Goal: Task Accomplishment & Management: Use online tool/utility

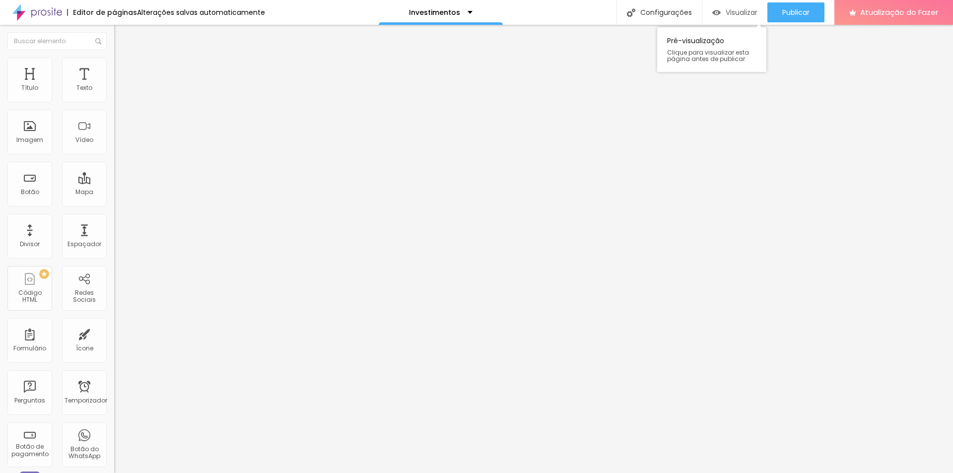
click at [751, 13] on font "Visualizar" at bounding box center [742, 12] width 32 height 10
click at [114, 201] on input "text" at bounding box center [173, 200] width 119 height 10
click at [114, 204] on input "text" at bounding box center [173, 200] width 119 height 10
paste input "[URL][DOMAIN_NAME]"
type input "[URL][DOMAIN_NAME]"
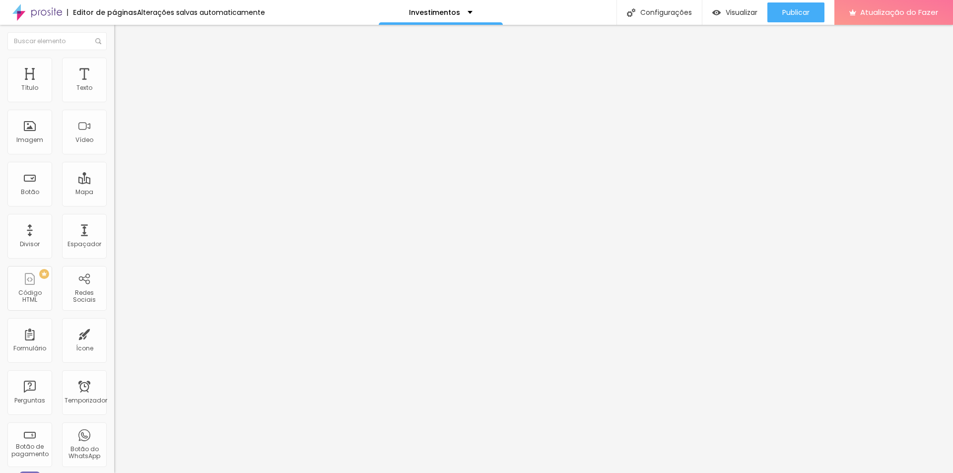
click at [114, 286] on div "Editar nulo Conteúdo Estilo Avançado Texto EU QUERO Alinhamento Tamanho Normal …" at bounding box center [171, 249] width 114 height 448
click at [114, 204] on input "text" at bounding box center [173, 200] width 119 height 10
paste input "[URL][DOMAIN_NAME]"
type input "[URL][DOMAIN_NAME]"
click at [114, 204] on input "text" at bounding box center [173, 200] width 119 height 10
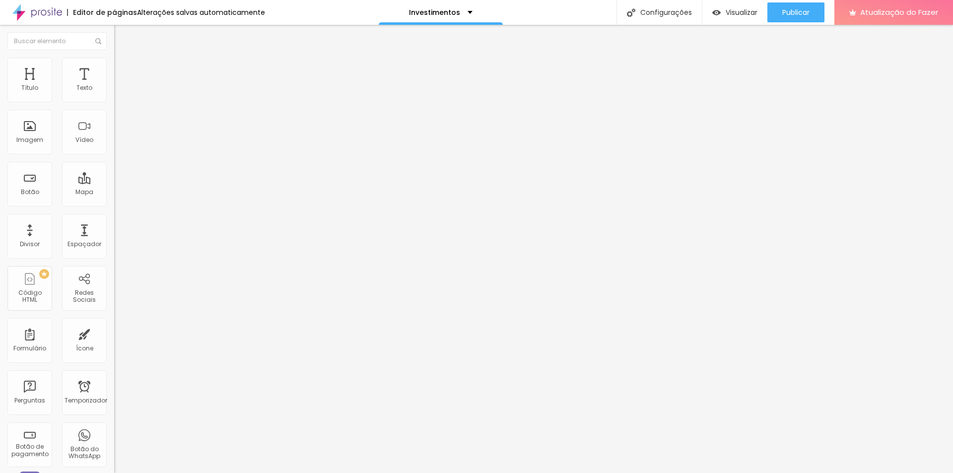
paste input "https://web.whatsapp.com/"
type input "https://web.whatsapp.com/"
click at [114, 204] on input "text" at bounding box center [173, 200] width 119 height 10
paste input "https://web.whatsapp.com/"
type input "https://web.whatsapp.com/"
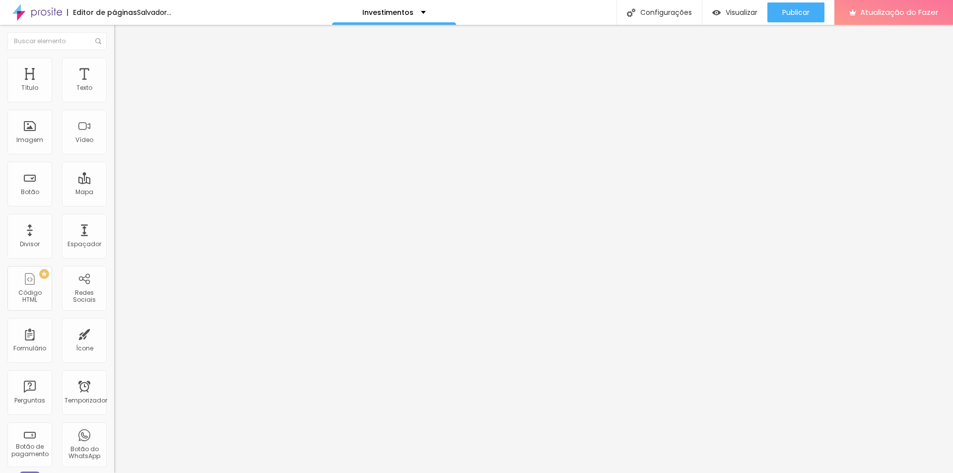
click at [114, 204] on input "text" at bounding box center [173, 200] width 119 height 10
paste input "https://web.whatsapp.com/"
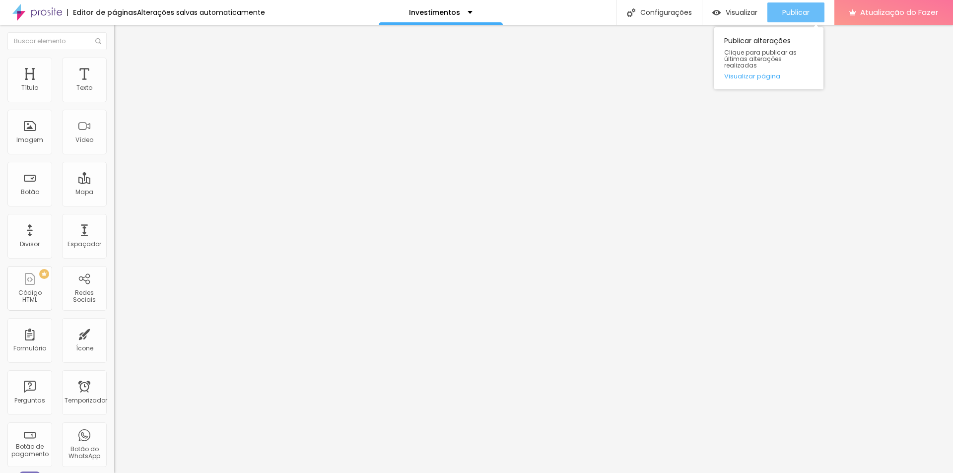
type input "https://web.whatsapp.com/"
click at [794, 14] on font "Publicar" at bounding box center [795, 12] width 27 height 10
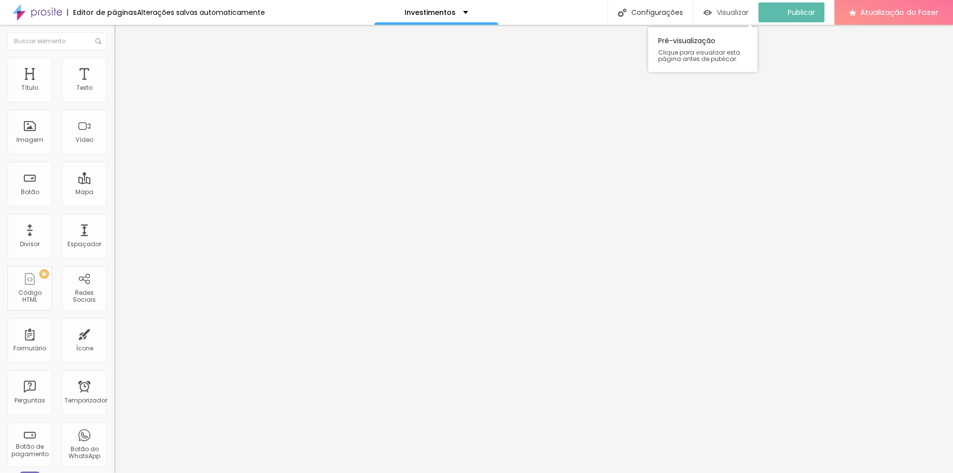
click at [726, 16] on font "Visualizar" at bounding box center [733, 12] width 32 height 10
click at [43, 7] on img at bounding box center [37, 12] width 50 height 25
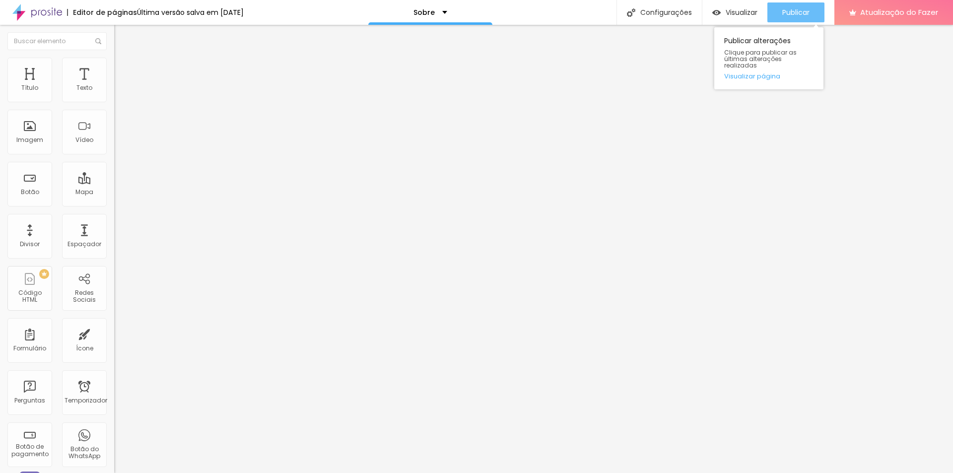
click at [814, 15] on button "Publicar" at bounding box center [795, 12] width 57 height 20
click at [114, 58] on img at bounding box center [118, 62] width 9 height 9
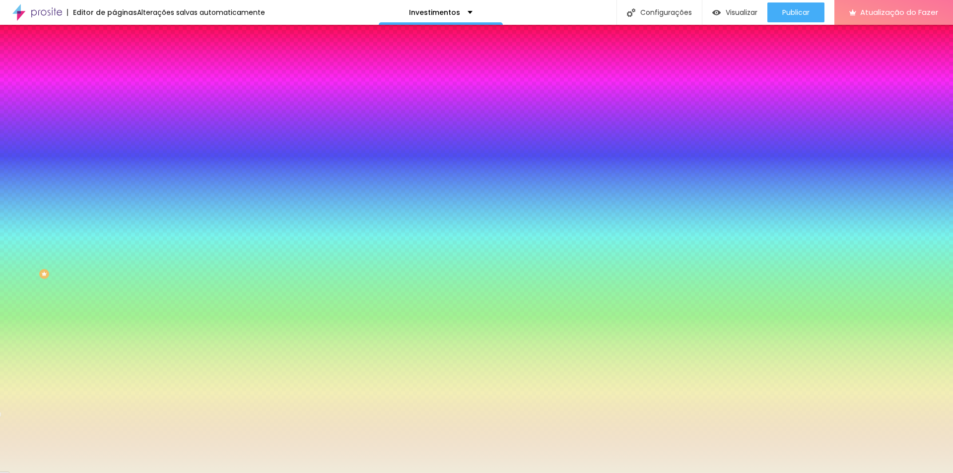
click at [114, 67] on li "Avançado" at bounding box center [171, 72] width 114 height 10
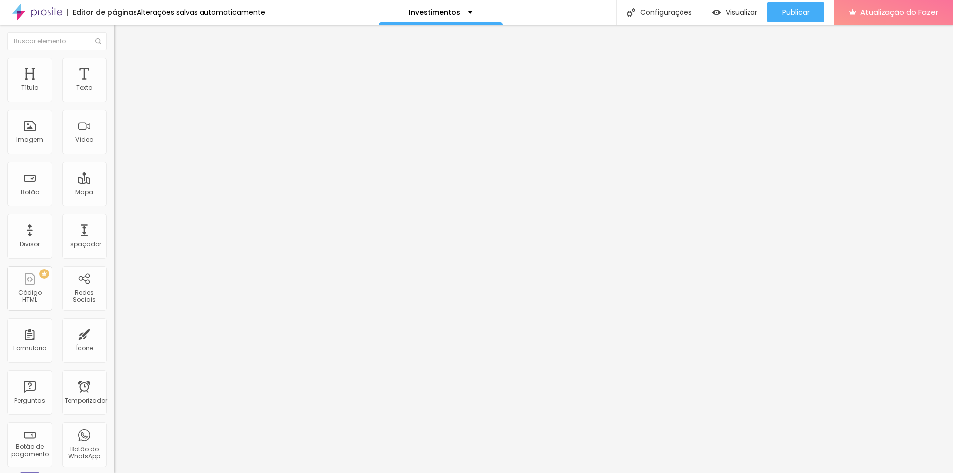
click at [114, 204] on input "[URL][DOMAIN_NAME]" at bounding box center [173, 200] width 119 height 10
drag, startPoint x: 99, startPoint y: 206, endPoint x: 10, endPoint y: 201, distance: 89.5
click at [114, 201] on input "[URL][DOMAIN_NAME]" at bounding box center [173, 200] width 119 height 10
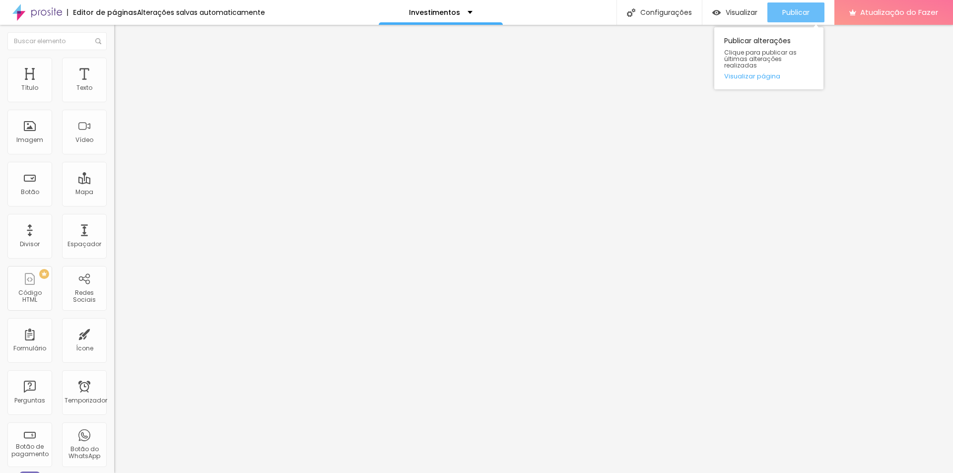
type input "wa.me/5543999044470"
click at [802, 14] on font "Publicar" at bounding box center [795, 12] width 27 height 10
click at [114, 203] on input "wa.me/5543999044470" at bounding box center [173, 200] width 119 height 10
click at [114, 177] on div "Link" at bounding box center [171, 183] width 114 height 12
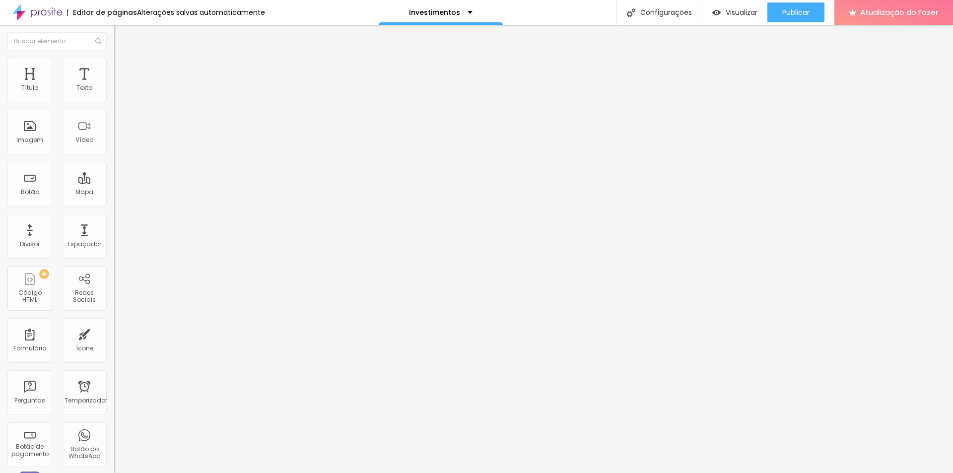
click at [114, 61] on img at bounding box center [118, 62] width 9 height 9
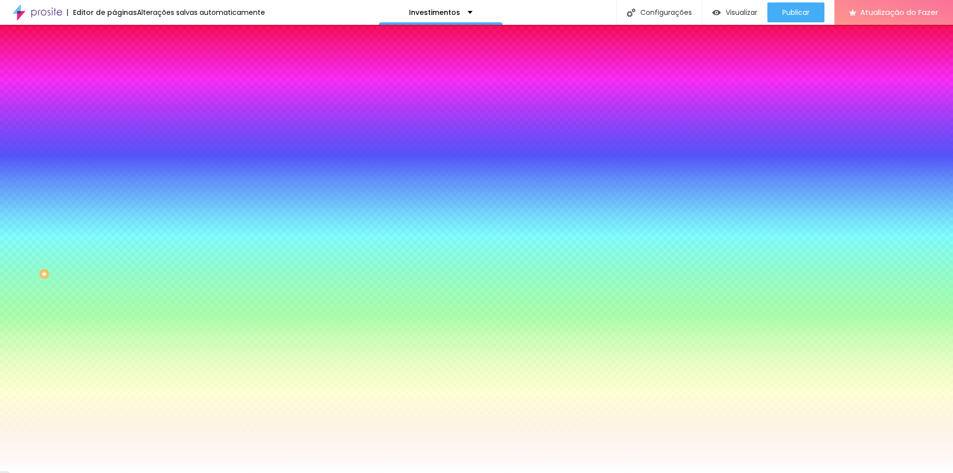
click at [114, 67] on img at bounding box center [118, 71] width 9 height 9
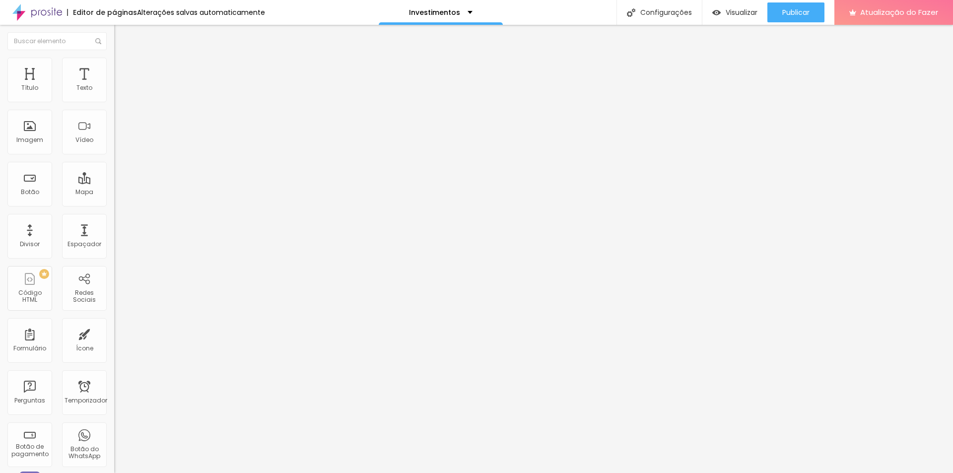
click at [114, 57] on img at bounding box center [118, 52] width 9 height 9
click at [114, 200] on input "wa.me/5543999044470" at bounding box center [173, 200] width 119 height 10
drag, startPoint x: 95, startPoint y: 203, endPoint x: 0, endPoint y: 194, distance: 95.8
click at [114, 194] on div "Texto EU QUERO Alinhamento Tamanho Normal Pequeno Normal Grande Link URL wa.me/…" at bounding box center [171, 149] width 114 height 144
paste input "https://web.whatsapp.com/"
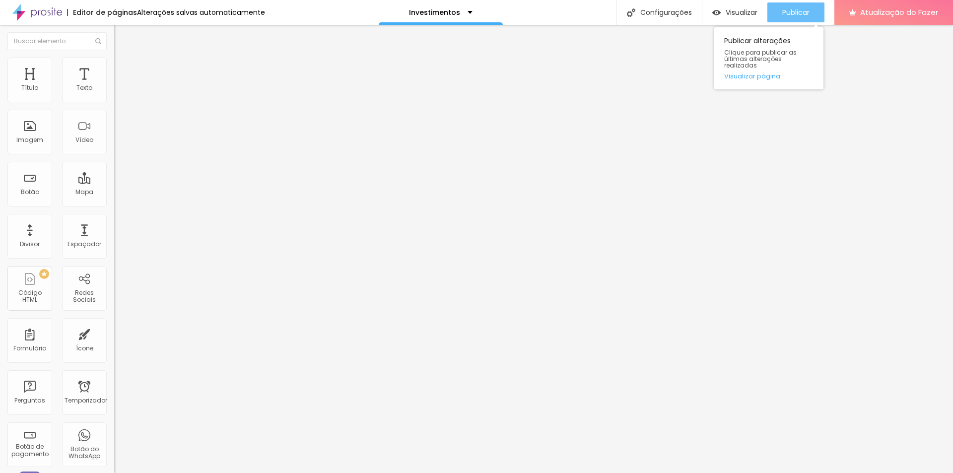
type input "https://web.whatsapp.com/"
click at [810, 12] on button "Publicar" at bounding box center [795, 12] width 57 height 20
click at [114, 381] on div "Editar nulo Conteúdo Estilo Avançado Texto EU QUERO Alinhamento Tamanho Normal …" at bounding box center [171, 249] width 114 height 448
click at [114, 335] on textarea "Olá, cheguei até você pela página {page_title} e gostaria de mais informações" at bounding box center [170, 343] width 112 height 17
click at [114, 93] on input "text" at bounding box center [173, 88] width 119 height 10
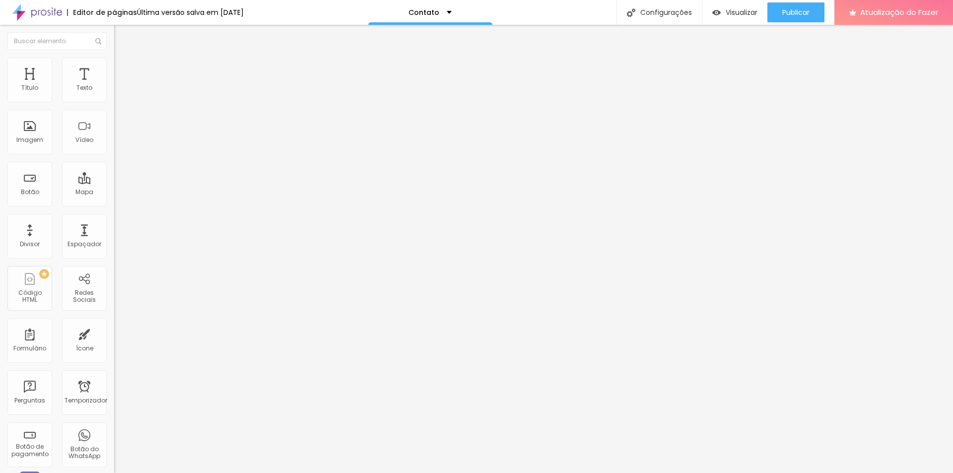
type input "(43)99904-4470"
type input "43999044470"
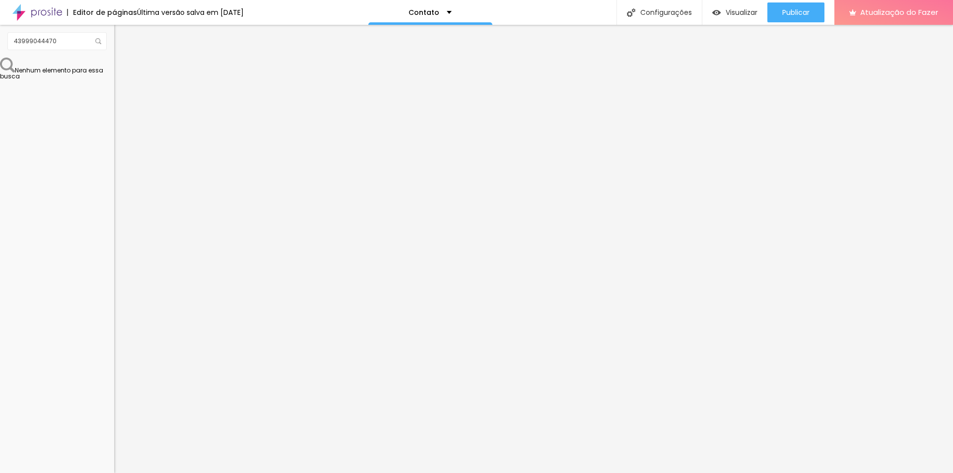
click at [114, 335] on textarea "Olá, cheguei até você pela página {page_title} e gostaria de mais informações" at bounding box center [170, 343] width 112 height 17
drag, startPoint x: 66, startPoint y: 166, endPoint x: 76, endPoint y: 175, distance: 14.1
click at [114, 335] on textarea "Olá, cheguei até você pela página {page_title} e gostaria de mais informações" at bounding box center [170, 343] width 112 height 17
click at [114, 335] on textarea "Olá, cheguei até através do site e gostaria de mais informações" at bounding box center [170, 343] width 112 height 17
click at [114, 335] on textarea "Olá, cheguei até através do site e gostaria de mais informações." at bounding box center [170, 343] width 112 height 17
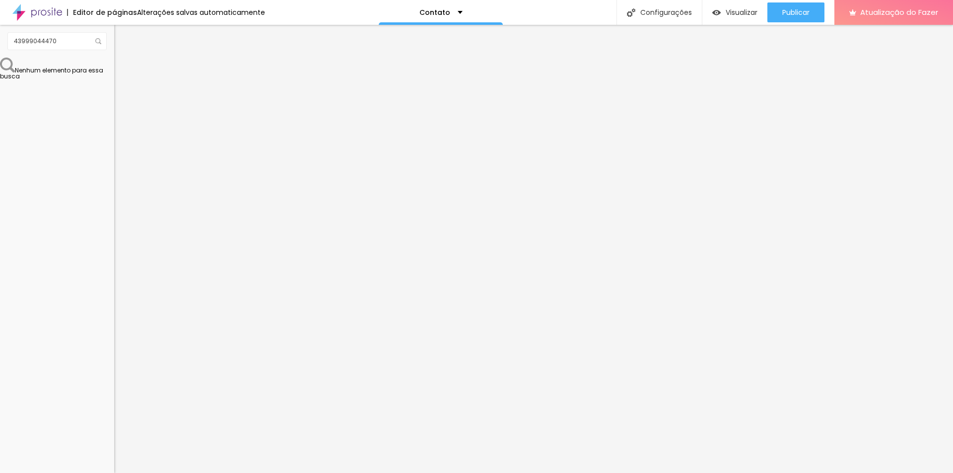
click at [114, 335] on textarea "Olá, cheguei até você através do site e gostaria de mais informações." at bounding box center [170, 343] width 112 height 17
type textarea "Olá, cheguei até você através do site e gostaria de mais informações."
click at [824, 9] on button "Publicar" at bounding box center [795, 12] width 57 height 20
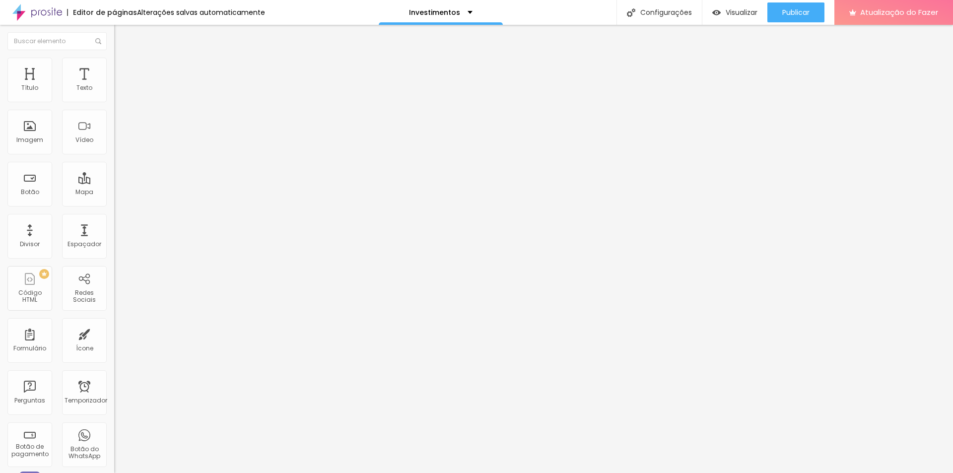
click at [114, 63] on img at bounding box center [118, 62] width 9 height 9
click at [792, 12] on font "Publicar" at bounding box center [795, 12] width 27 height 10
